Goal: Task Accomplishment & Management: Use online tool/utility

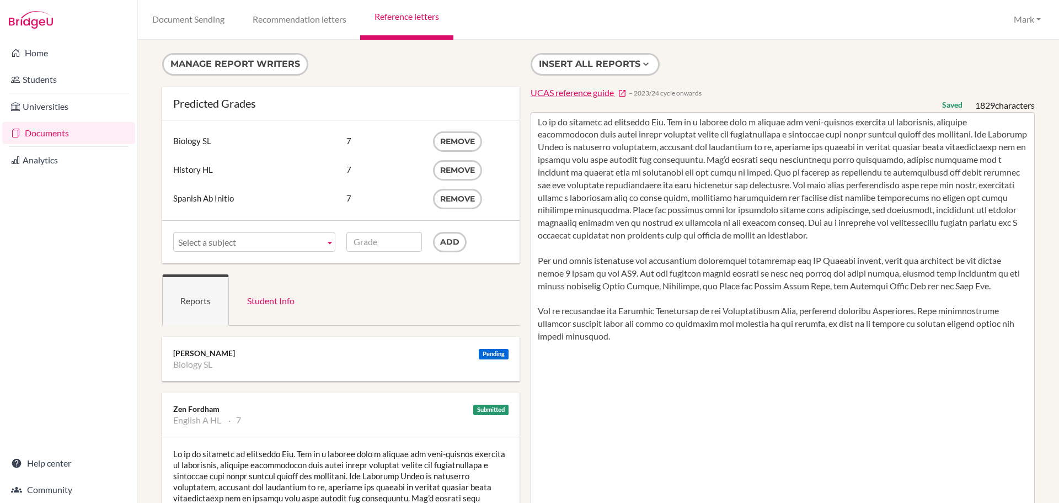
click at [399, 17] on link "Reference letters" at bounding box center [406, 20] width 93 height 40
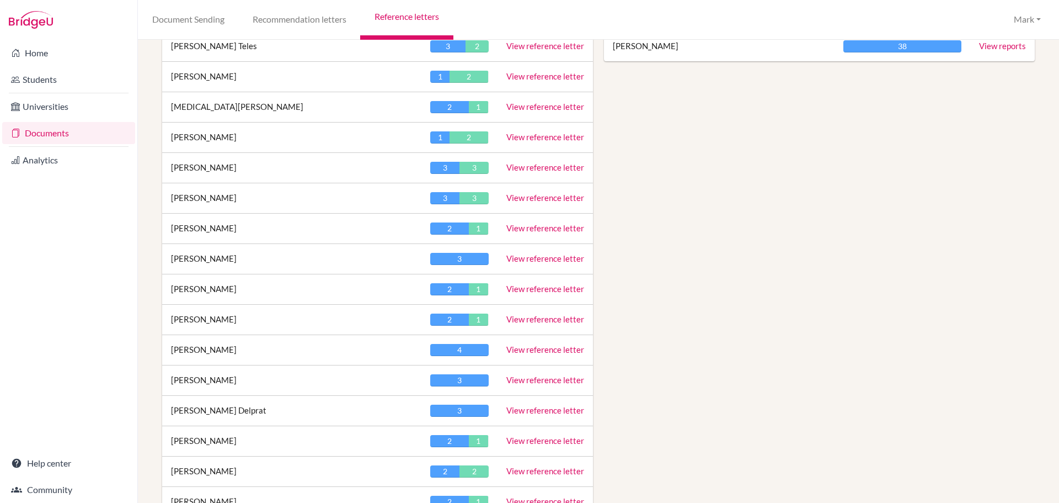
scroll to position [662, 0]
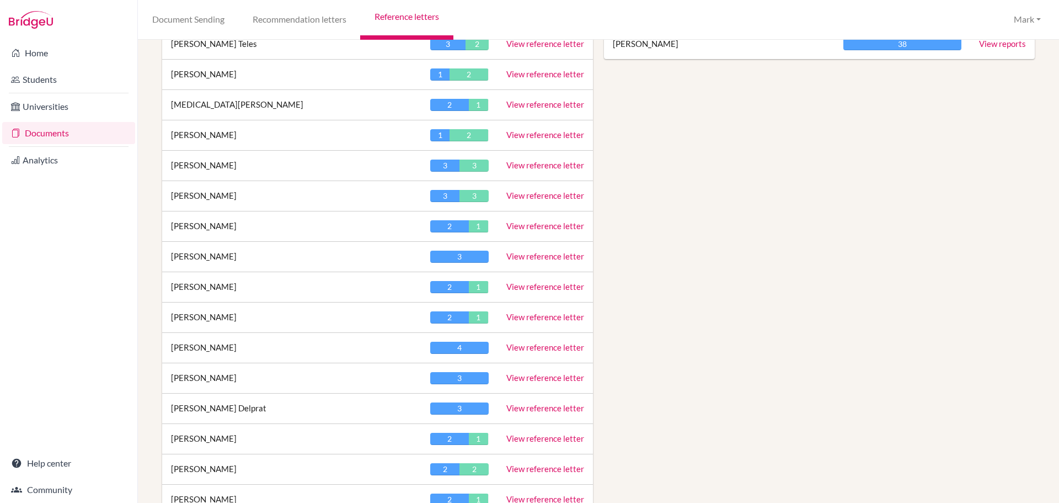
click at [516, 196] on link "View reference letter" at bounding box center [545, 195] width 78 height 10
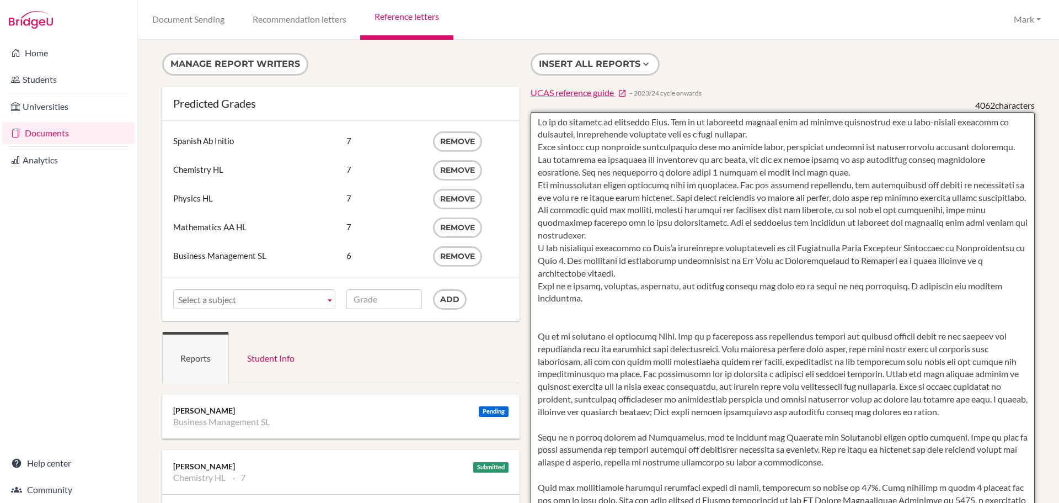
drag, startPoint x: 779, startPoint y: 374, endPoint x: 538, endPoint y: 118, distance: 351.3
click at [535, 114] on textarea at bounding box center [783, 431] width 505 height 638
